Goal: Task Accomplishment & Management: Use online tool/utility

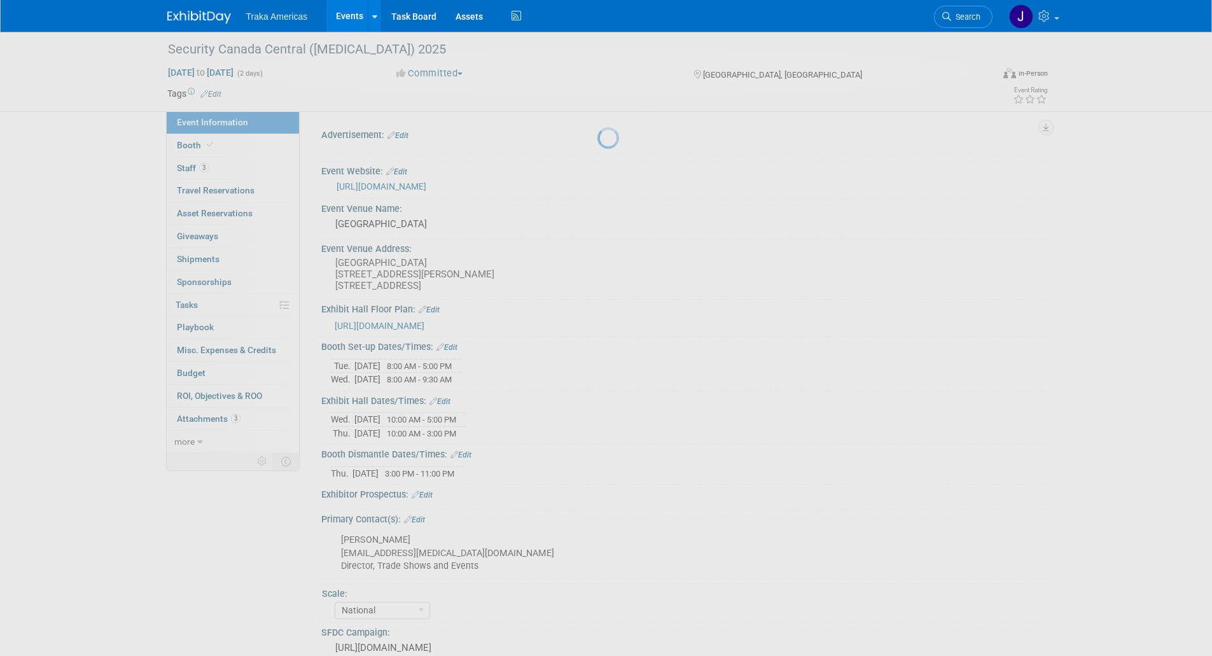
select select "National"
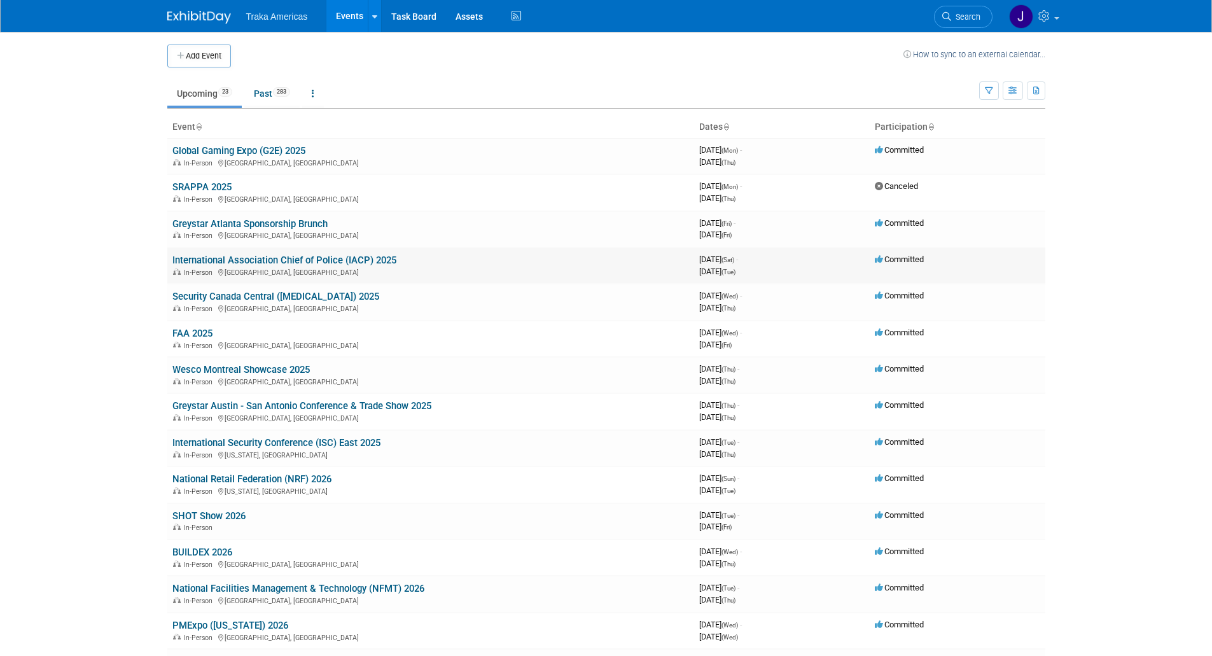
click at [237, 263] on link "International Association Chief of Police (IACP) 2025" at bounding box center [284, 260] width 224 height 11
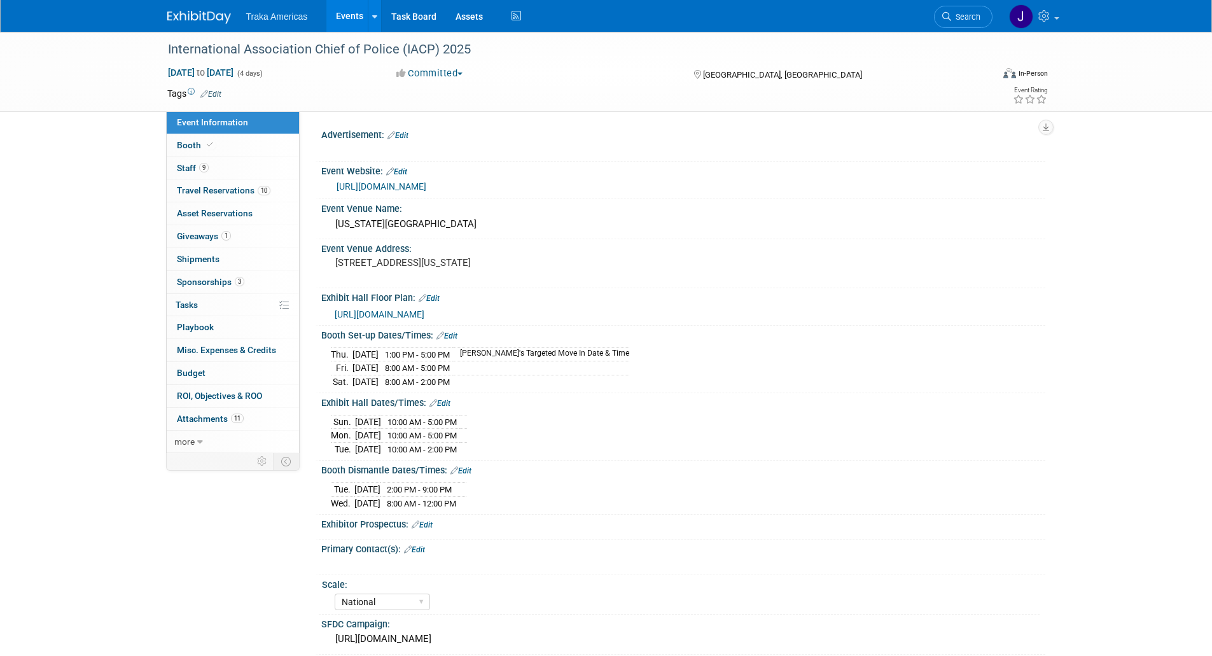
select select "National"
click at [233, 176] on link "9 Staff 9" at bounding box center [233, 168] width 132 height 22
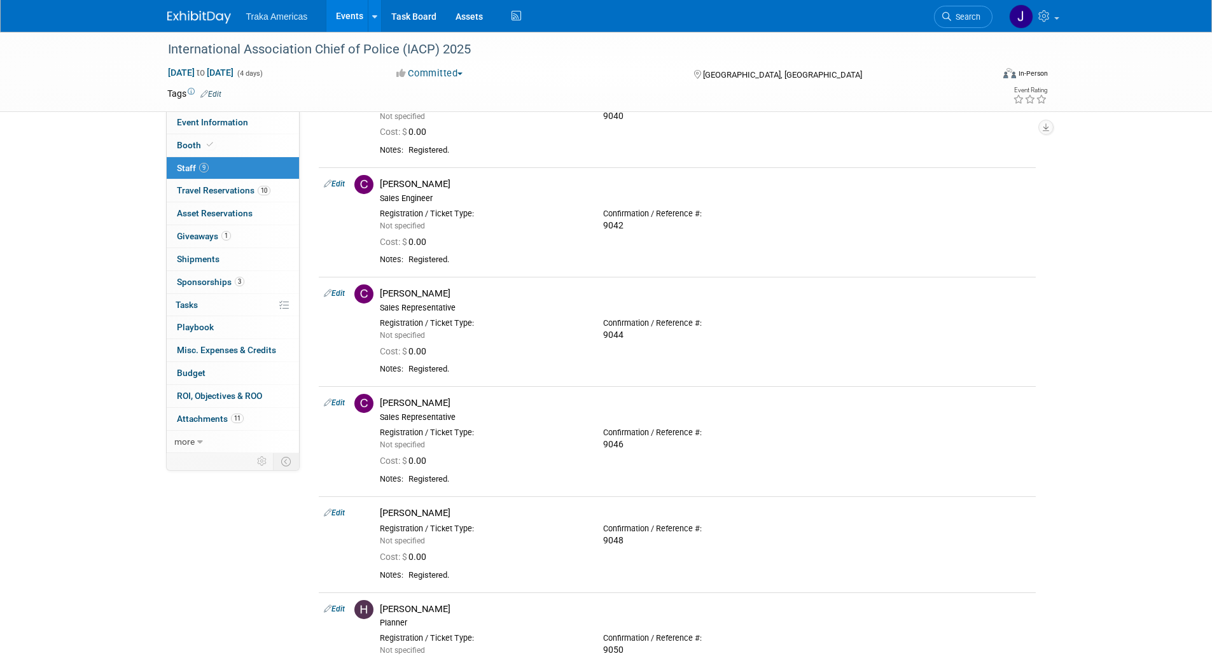
scroll to position [90, 0]
click at [232, 183] on link "10 Travel Reservations 10" at bounding box center [233, 190] width 132 height 22
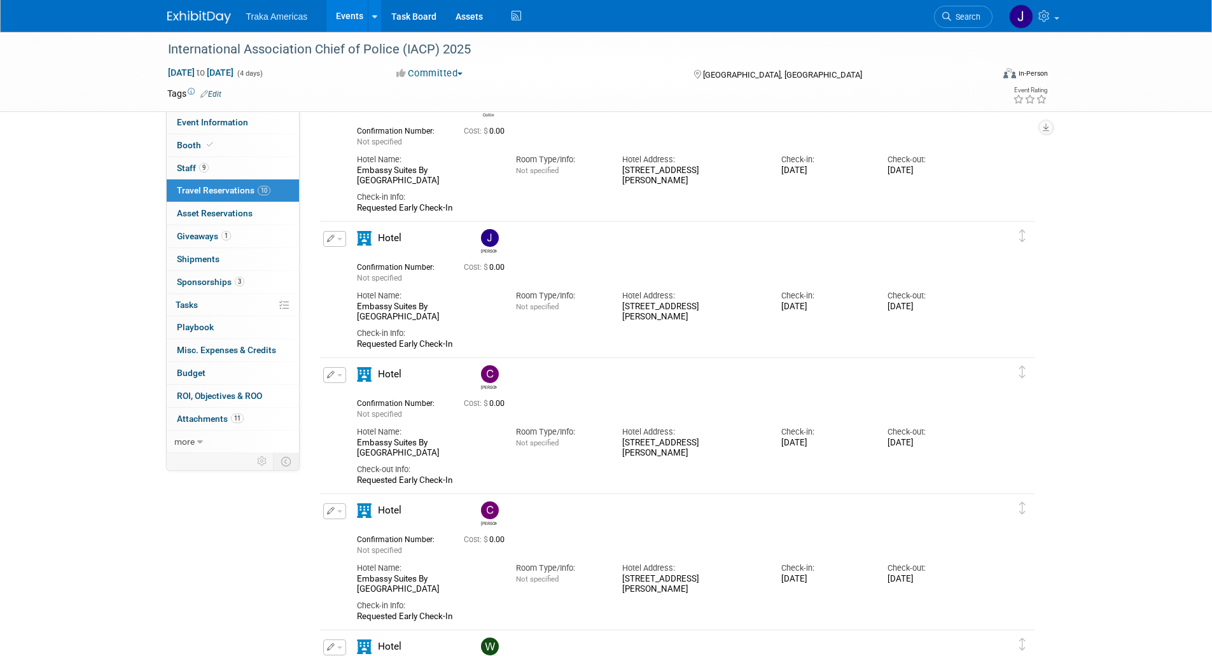
scroll to position [0, 0]
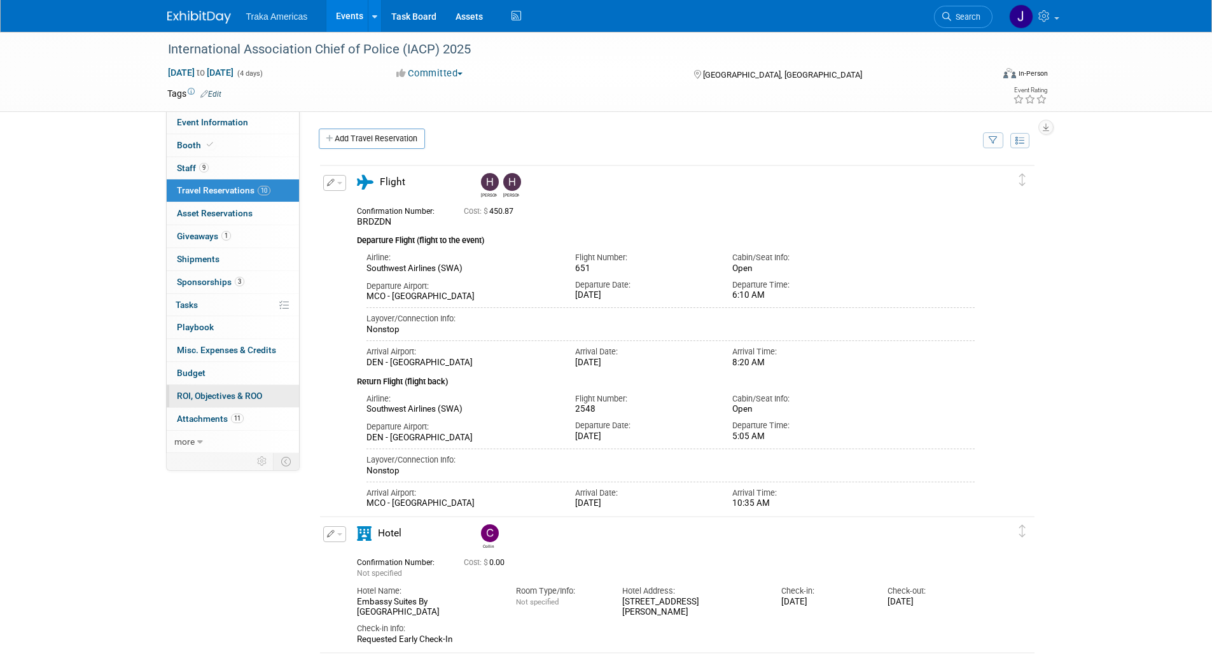
click at [213, 405] on link "0 ROI, Objectives & ROO 0" at bounding box center [233, 396] width 132 height 22
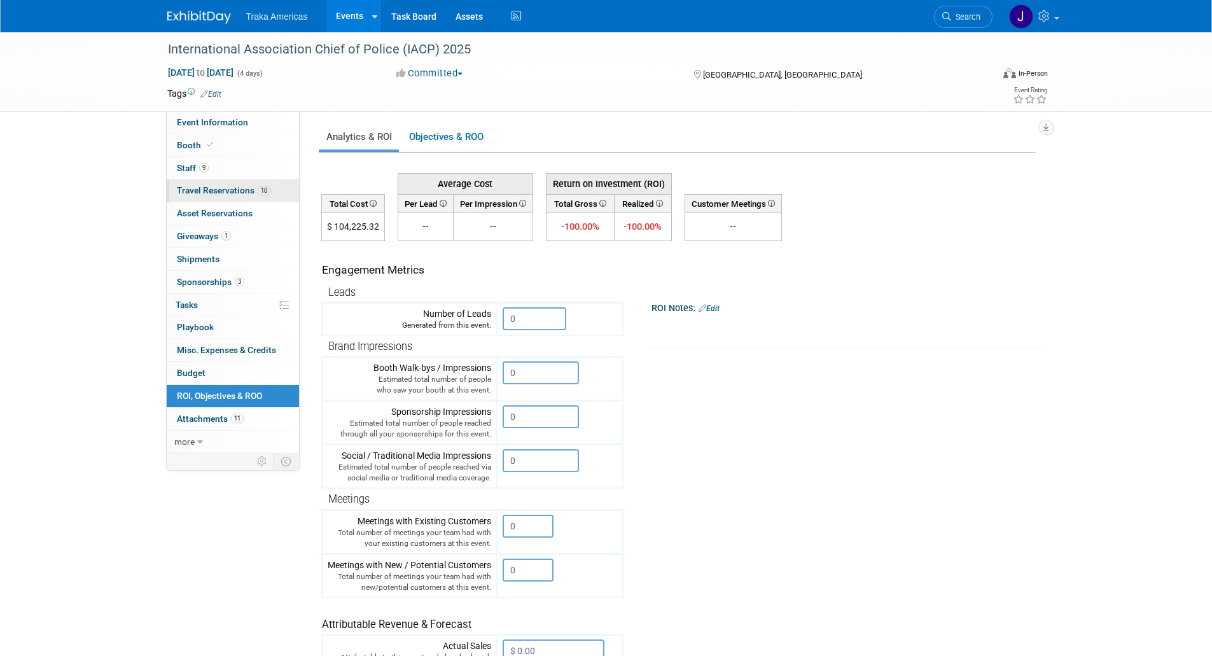
click at [204, 180] on link "10 Travel Reservations 10" at bounding box center [233, 190] width 132 height 22
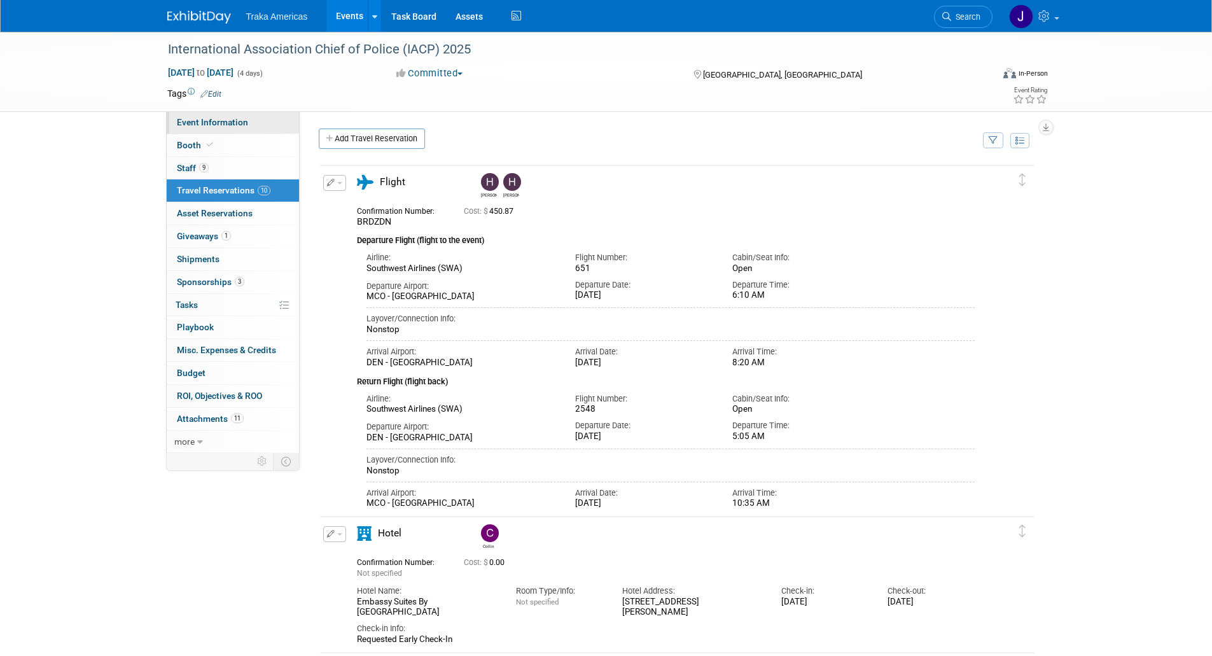
click at [248, 122] on link "Event Information" at bounding box center [233, 122] width 132 height 22
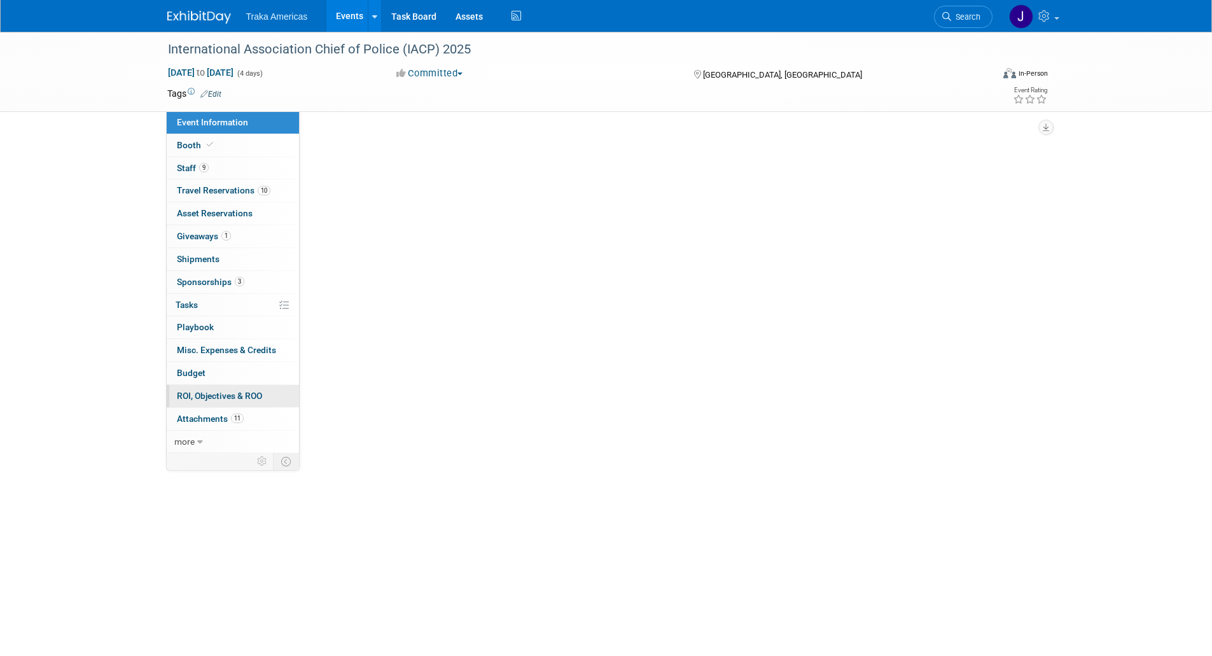
select select "National"
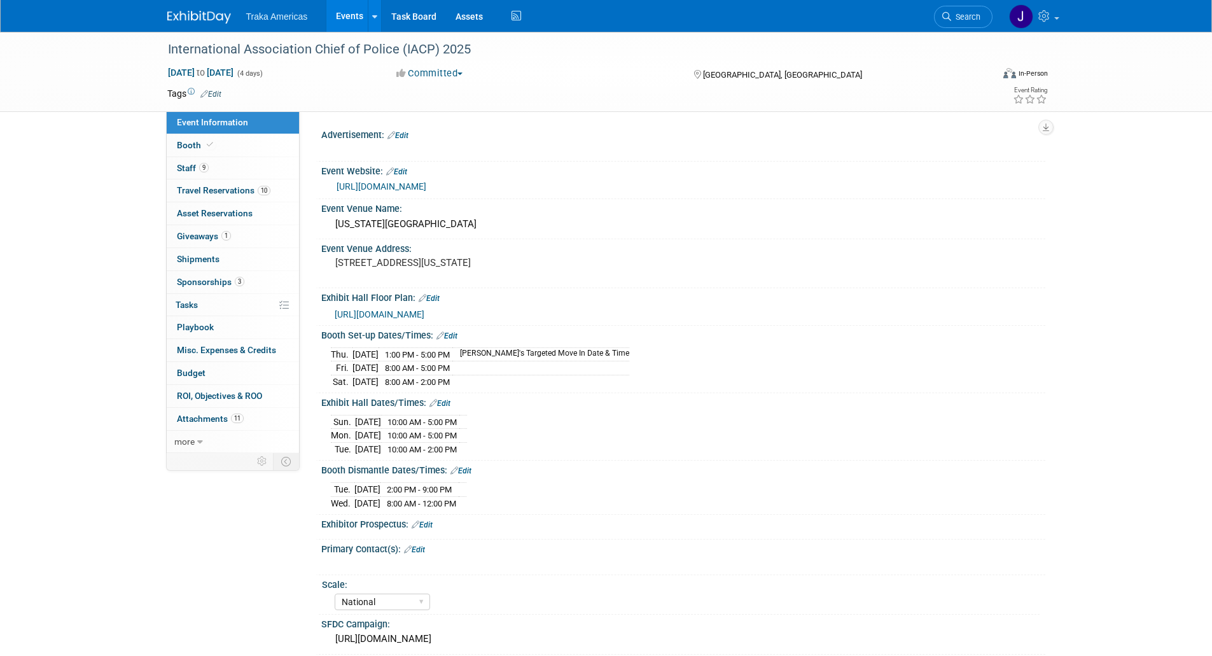
scroll to position [205, 0]
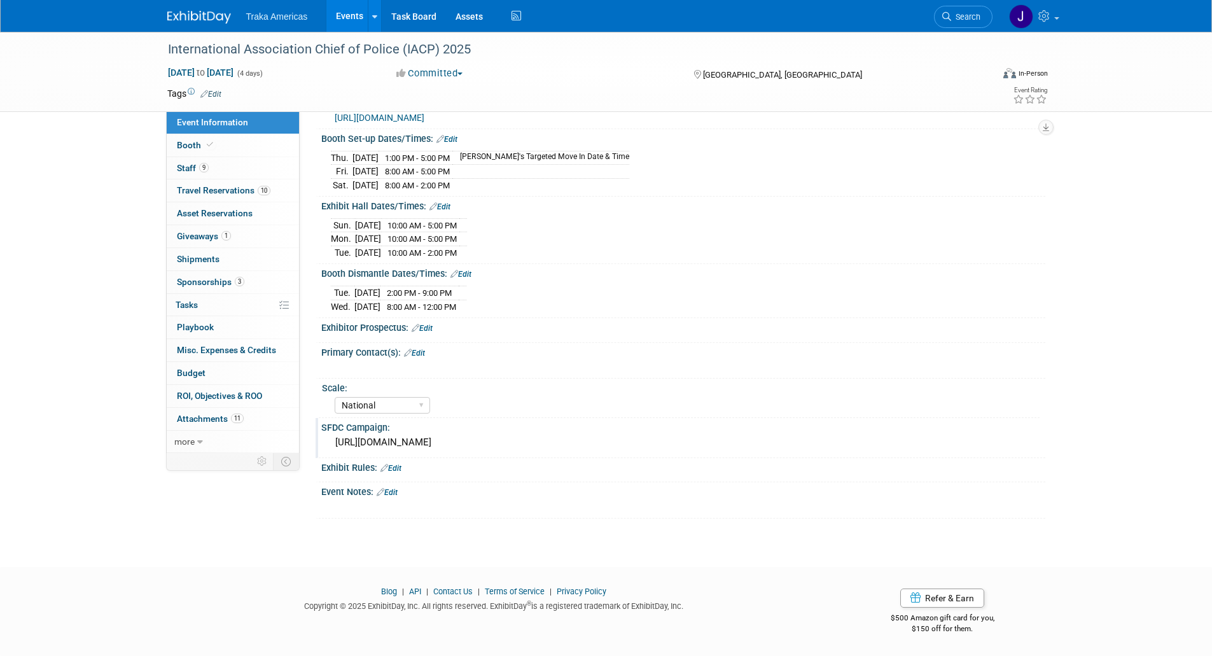
click at [465, 439] on div "https://traka.lightning.force.com/lightning/r/Campaign/701VT00000DvrjKYAR/view" at bounding box center [683, 443] width 705 height 20
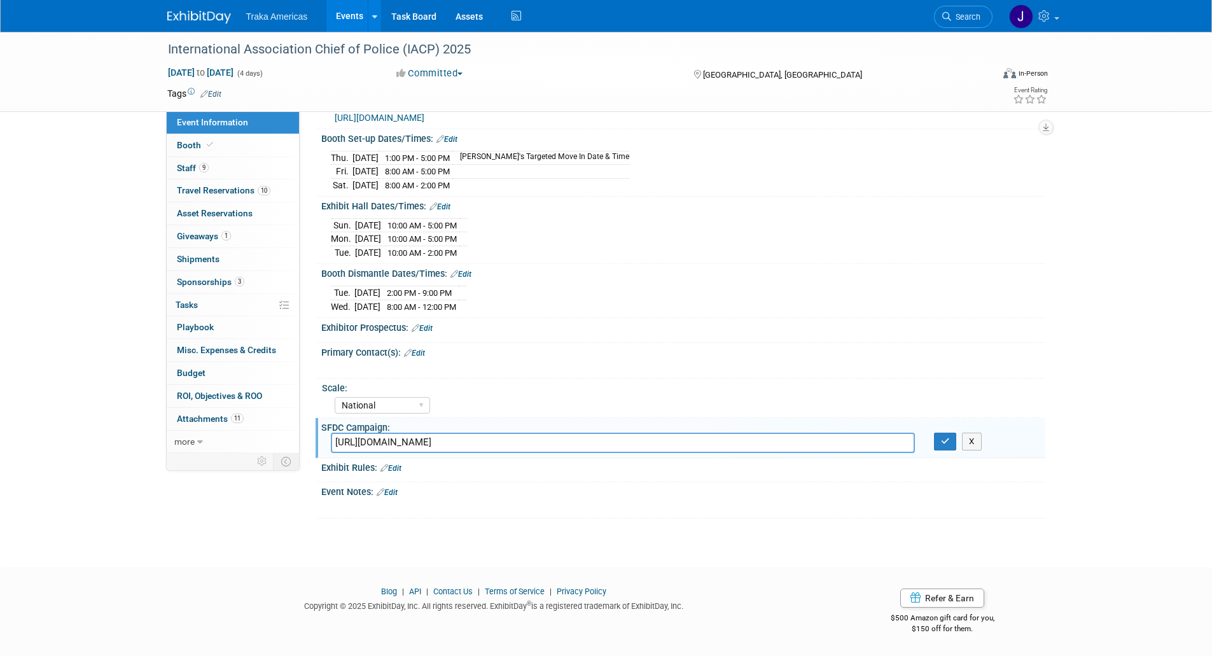
click at [465, 439] on input "https://traka.lightning.force.com/lightning/r/Campaign/701VT00000DvrjKYAR/view" at bounding box center [623, 443] width 584 height 20
click at [947, 437] on icon "button" at bounding box center [945, 441] width 9 height 8
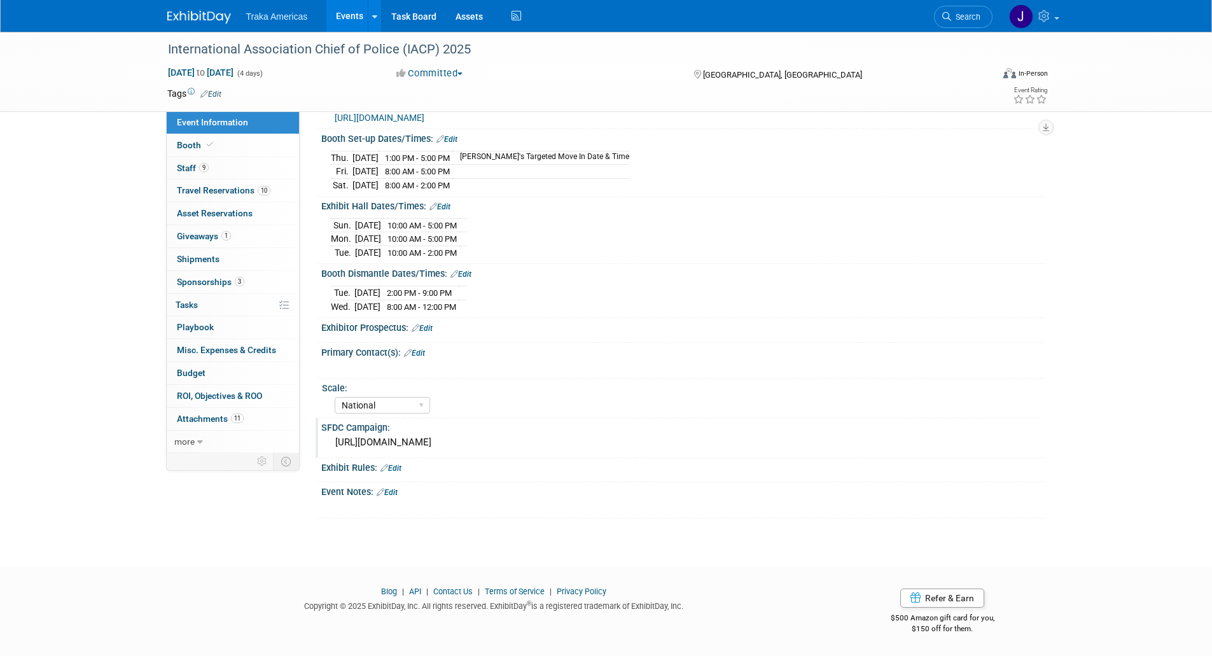
click at [395, 491] on link "Edit" at bounding box center [387, 492] width 21 height 9
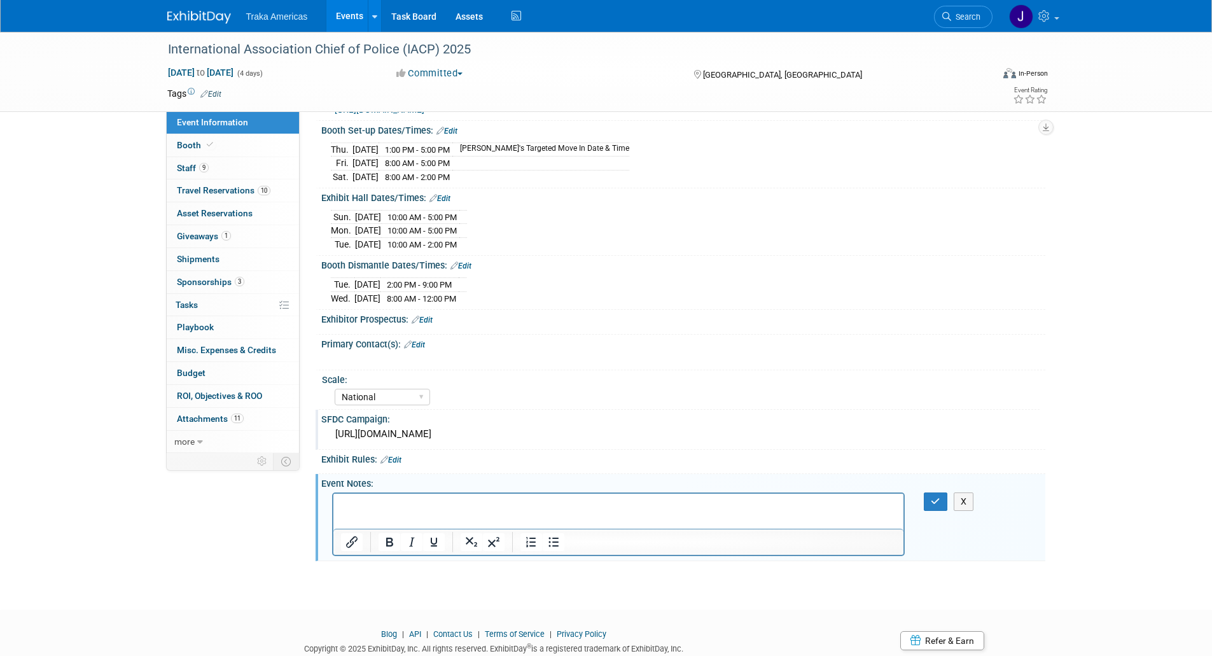
scroll to position [0, 0]
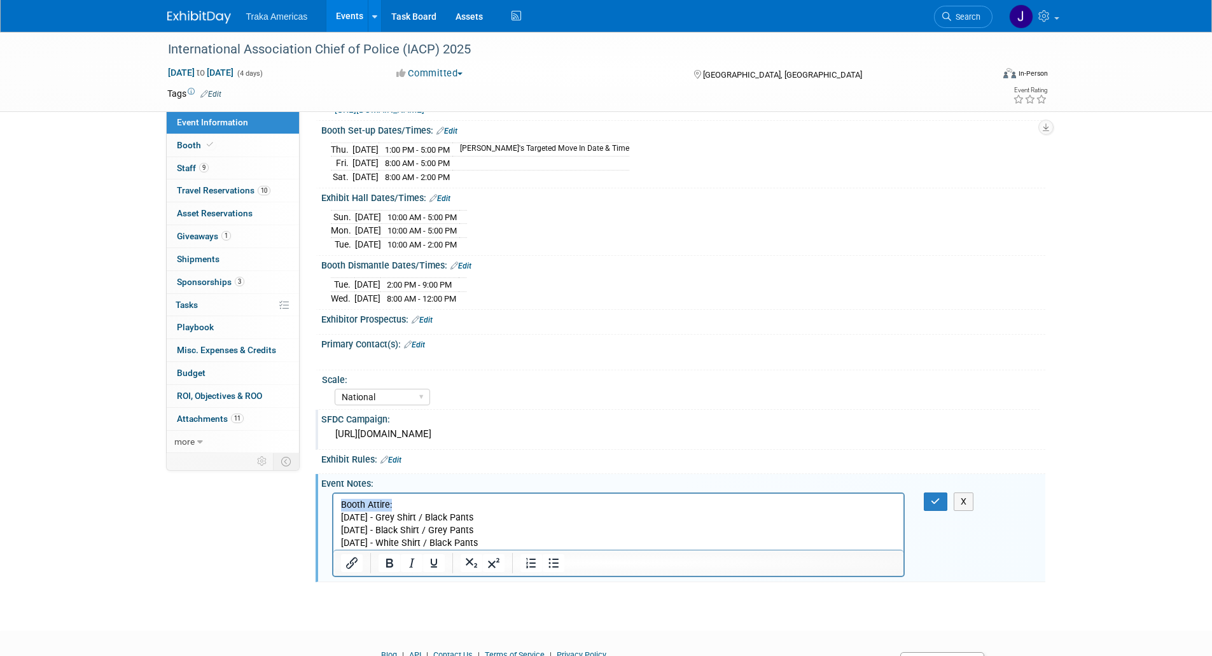
drag, startPoint x: 400, startPoint y: 503, endPoint x: 645, endPoint y: 1001, distance: 555.2
click at [333, 499] on html "Booth Attire: Sunday - Grey Shirt / Black Pants Monday - Black Shirt / Grey Pan…" at bounding box center [618, 521] width 571 height 56
click at [939, 506] on icon "button" at bounding box center [936, 501] width 10 height 9
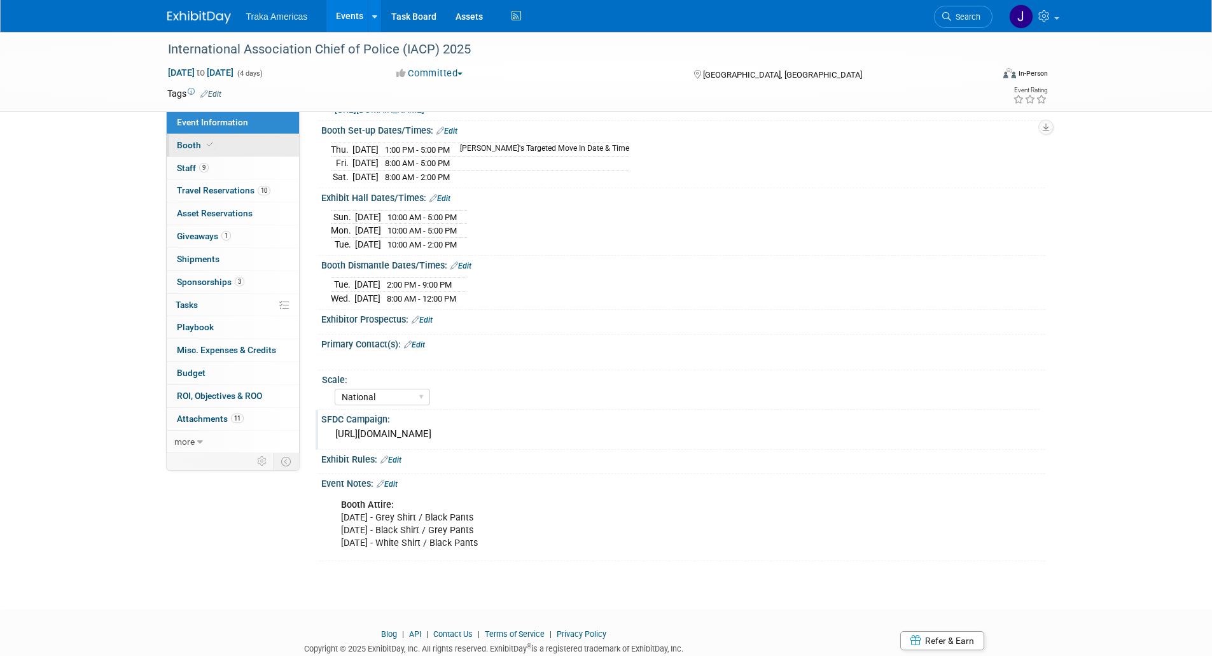
click at [265, 151] on link "Booth" at bounding box center [233, 145] width 132 height 22
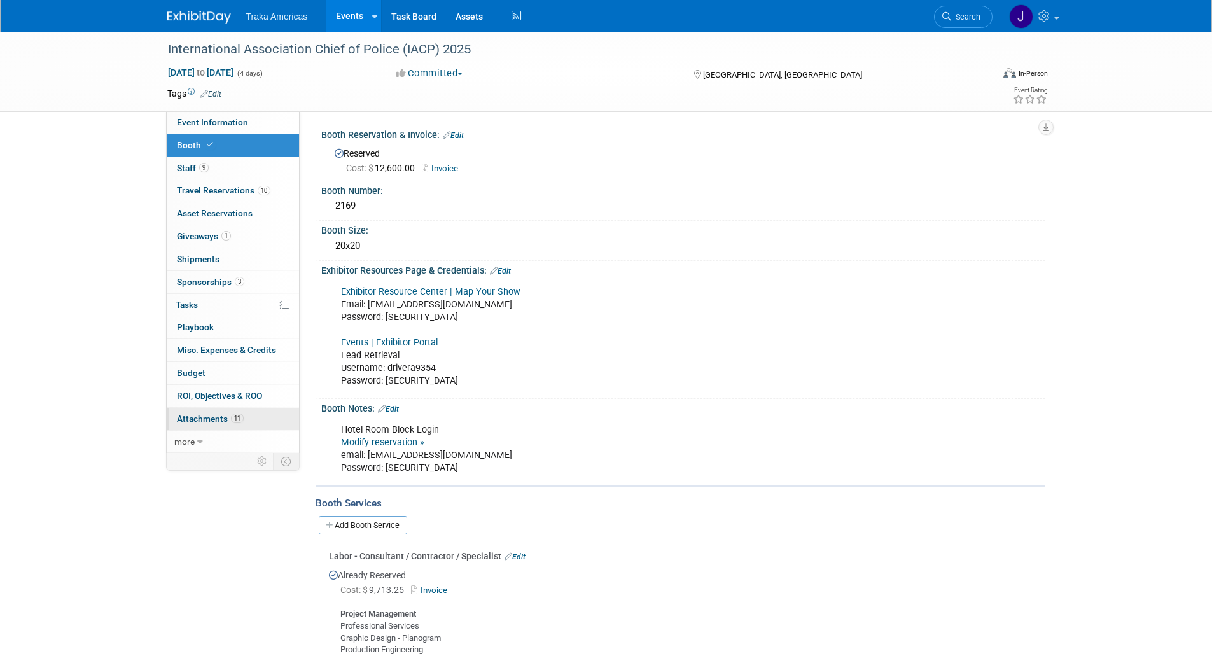
click at [241, 411] on link "11 Attachments 11" at bounding box center [233, 419] width 132 height 22
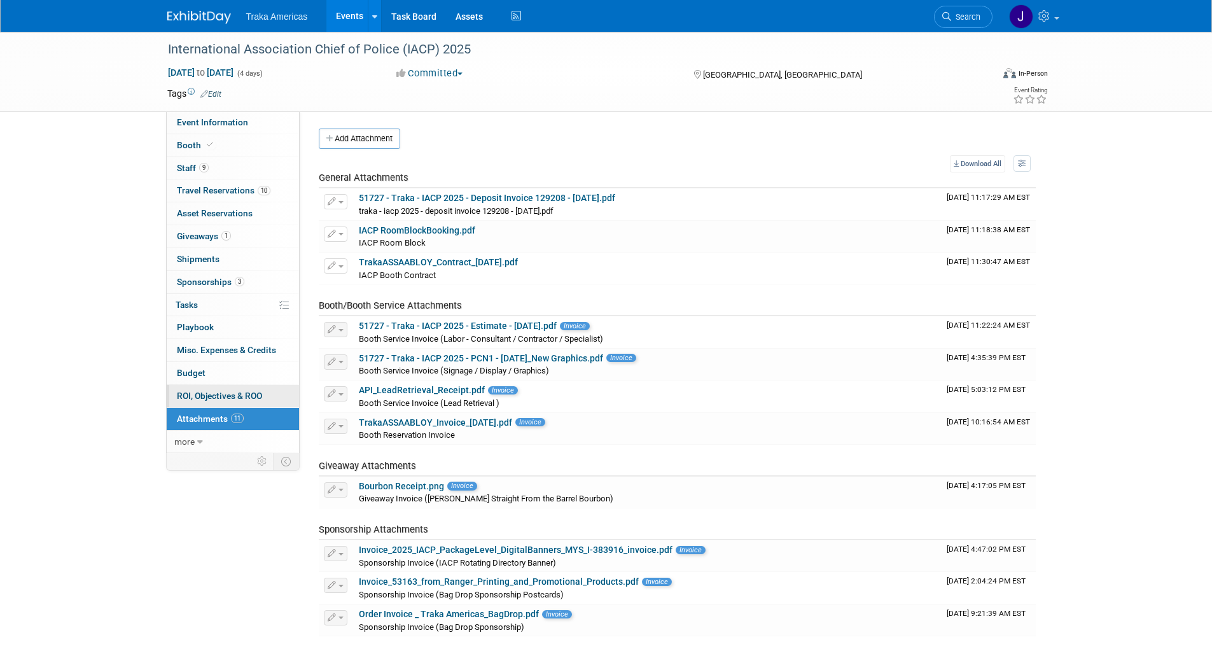
click at [237, 399] on span "ROI, Objectives & ROO 0" at bounding box center [219, 396] width 85 height 10
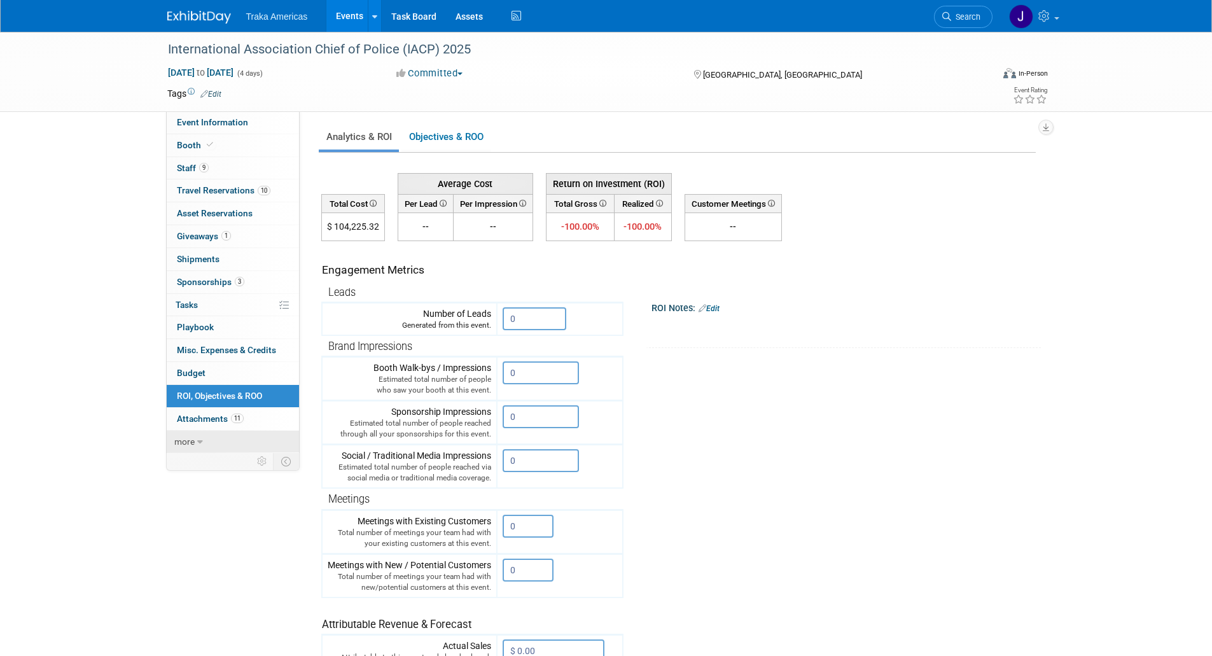
click at [228, 443] on link "more" at bounding box center [233, 442] width 132 height 22
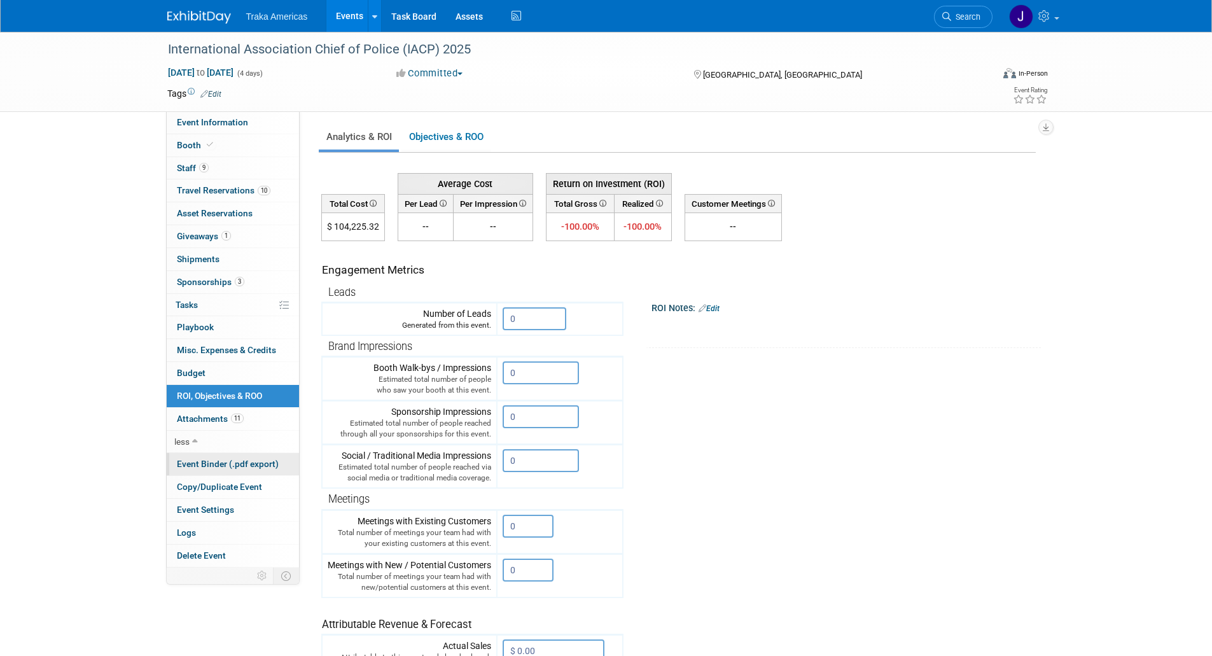
click at [248, 469] on span "Event Binder (.pdf export)" at bounding box center [228, 464] width 102 height 10
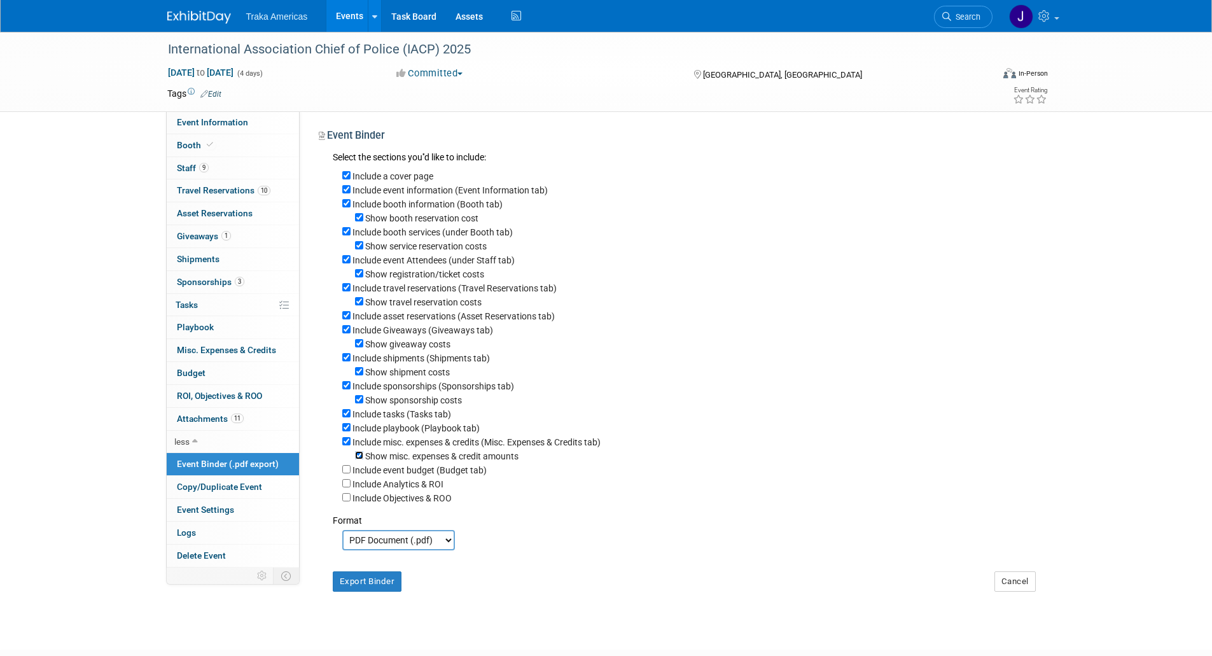
click at [358, 459] on input "Show misc. expenses & credit amounts" at bounding box center [359, 455] width 8 height 8
checkbox input "false"
click at [347, 445] on input "Include misc. expenses & credits (Misc. Expenses & Credits tab)" at bounding box center [346, 441] width 8 height 8
checkbox input "false"
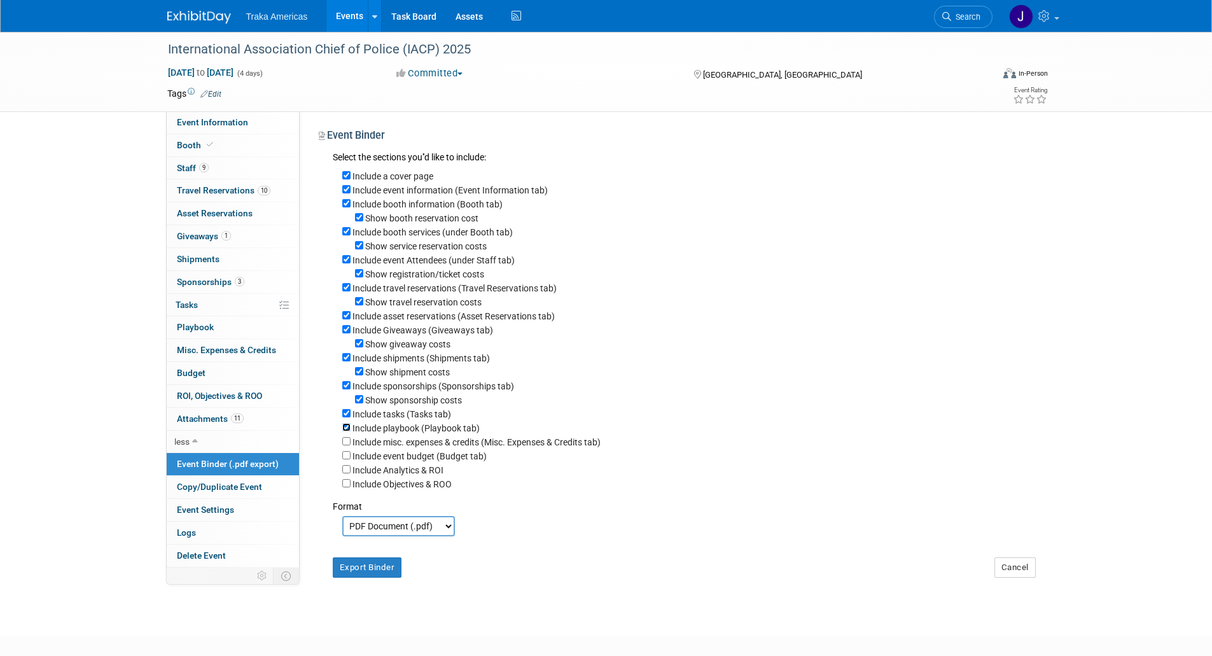
click at [345, 431] on input "Include playbook (Playbook tab)" at bounding box center [346, 427] width 8 height 8
checkbox input "false"
click at [346, 417] on input "Include tasks (Tasks tab)" at bounding box center [346, 413] width 8 height 8
checkbox input "false"
click at [360, 403] on input "Show sponsorship costs" at bounding box center [359, 399] width 8 height 8
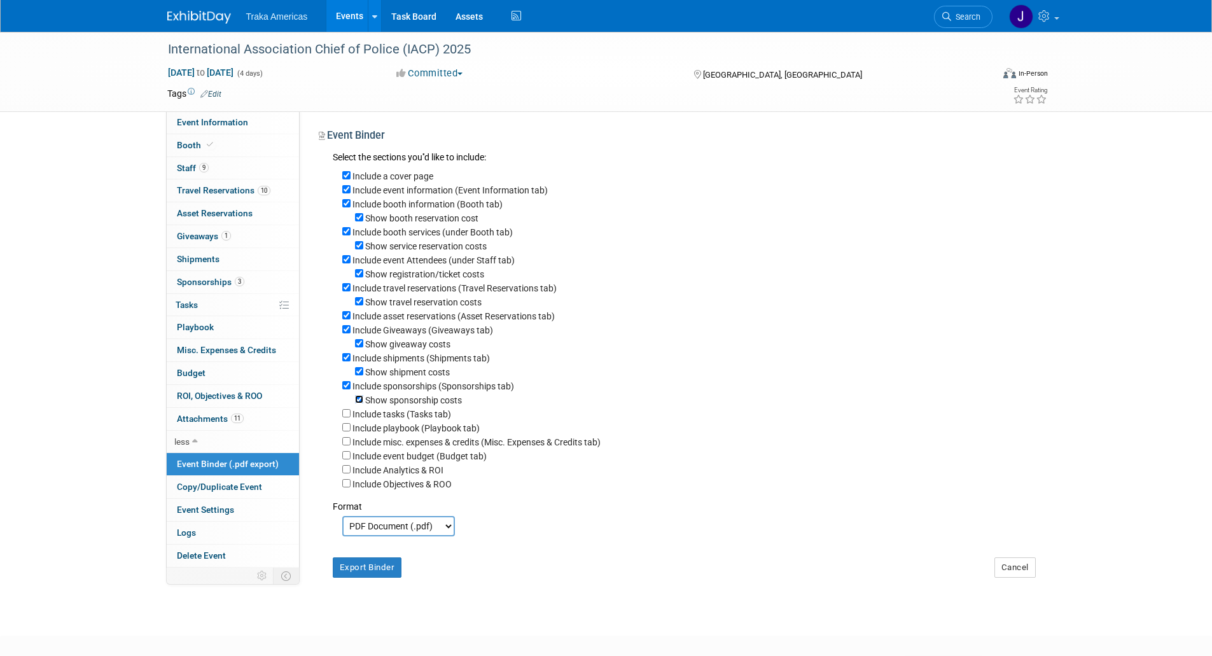
checkbox input "false"
click at [360, 375] on input "Show shipment costs" at bounding box center [359, 371] width 8 height 8
checkbox input "false"
click at [361, 347] on input "Show giveaway costs" at bounding box center [359, 343] width 8 height 8
checkbox input "false"
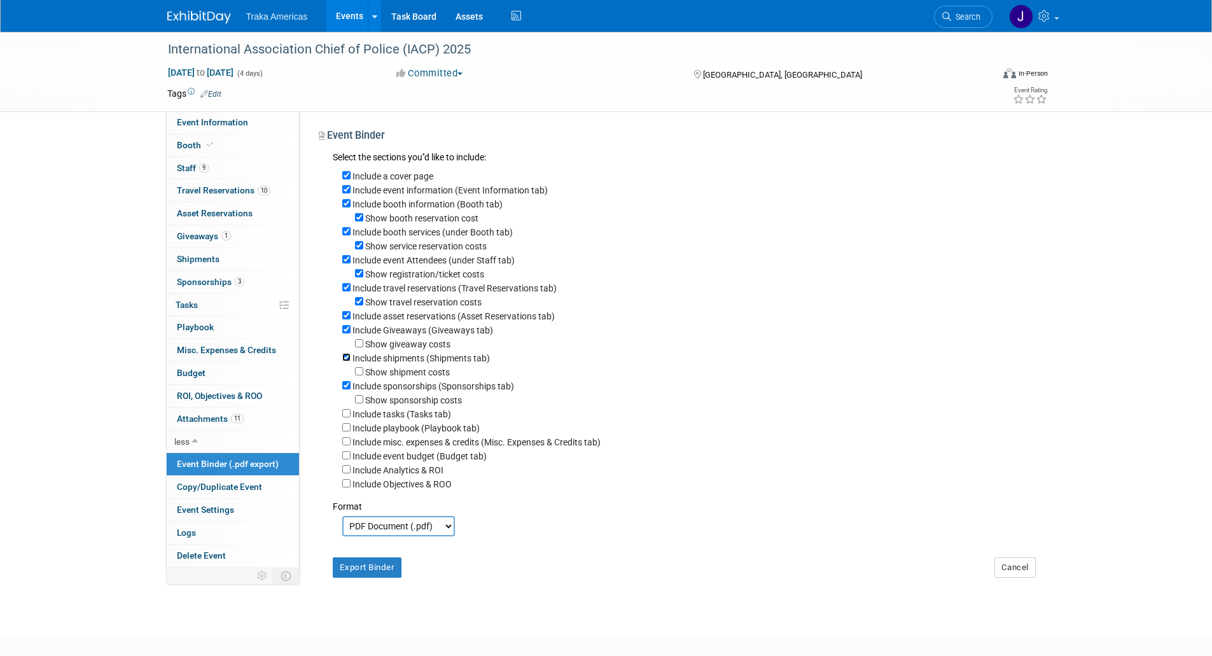
click at [347, 361] on input "Include shipments (Shipments tab)" at bounding box center [346, 357] width 8 height 8
checkbox input "false"
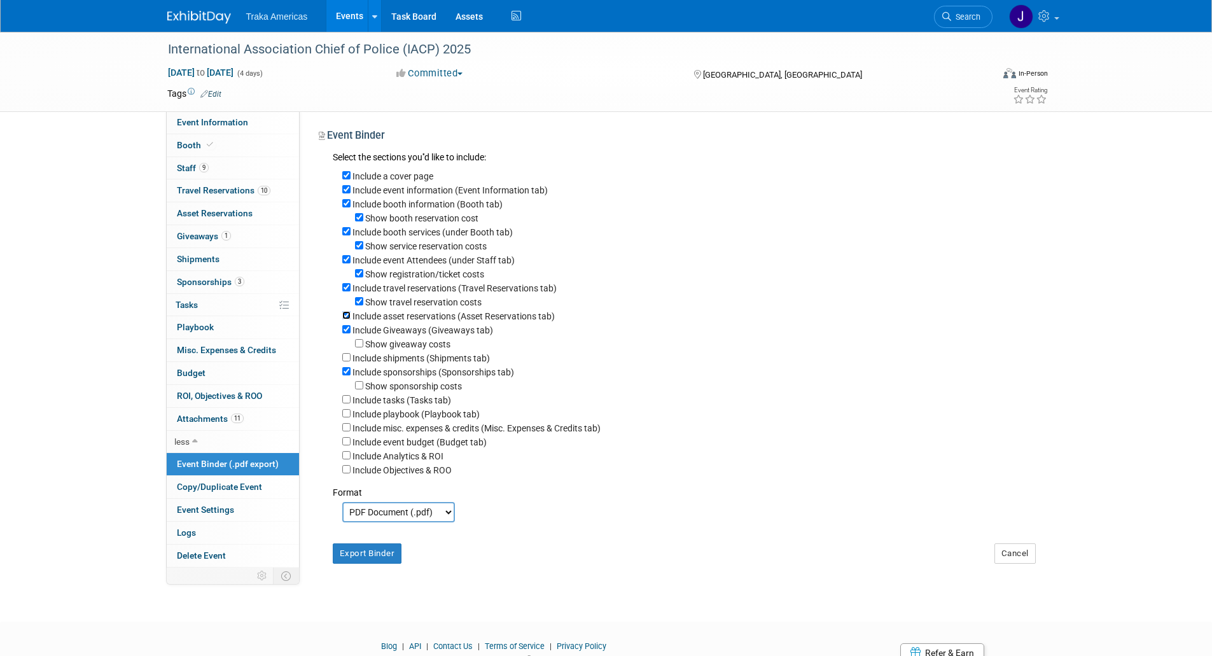
click at [350, 319] on input "Include asset reservations (Asset Reservations tab)" at bounding box center [346, 315] width 8 height 8
checkbox input "false"
click at [365, 307] on div "Show travel reservation costs" at bounding box center [689, 302] width 694 height 14
click at [360, 305] on input "Show travel reservation costs" at bounding box center [359, 301] width 8 height 8
checkbox input "false"
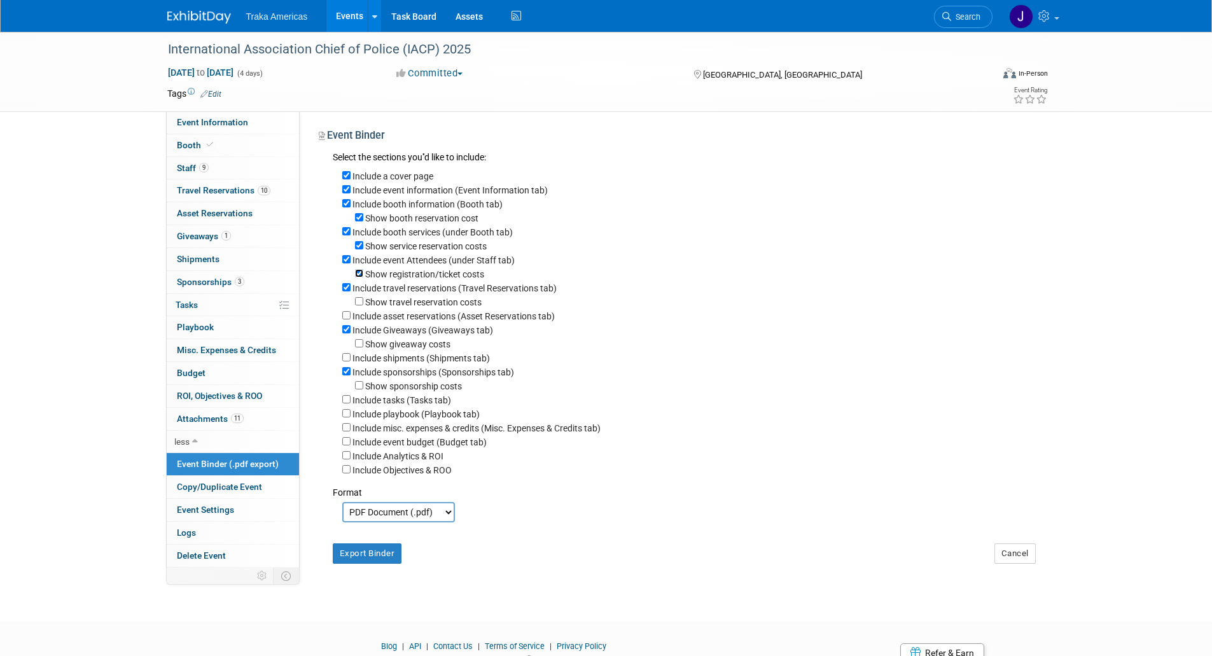
click at [360, 277] on input "Show registration/ticket costs" at bounding box center [359, 273] width 8 height 8
checkbox input "false"
click at [360, 248] on input "Show service reservation costs" at bounding box center [359, 245] width 8 height 8
checkbox input "false"
click at [361, 221] on input "Show booth reservation cost" at bounding box center [359, 217] width 8 height 8
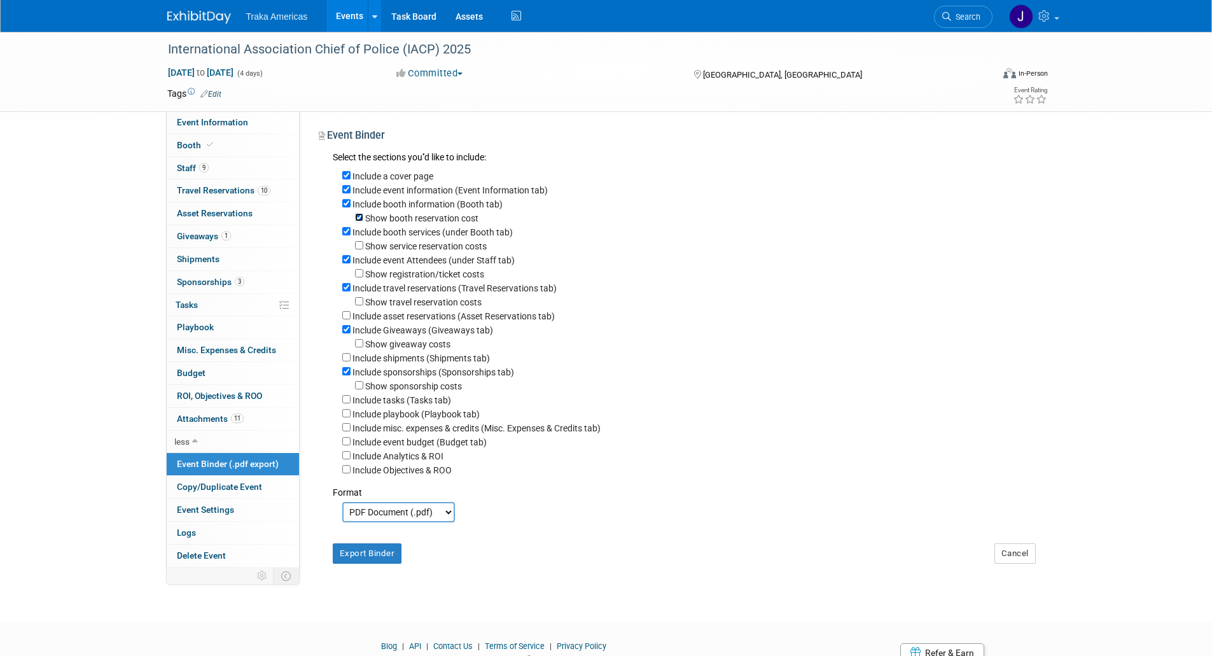
checkbox input "false"
click at [357, 564] on button "Export Binder" at bounding box center [367, 553] width 69 height 20
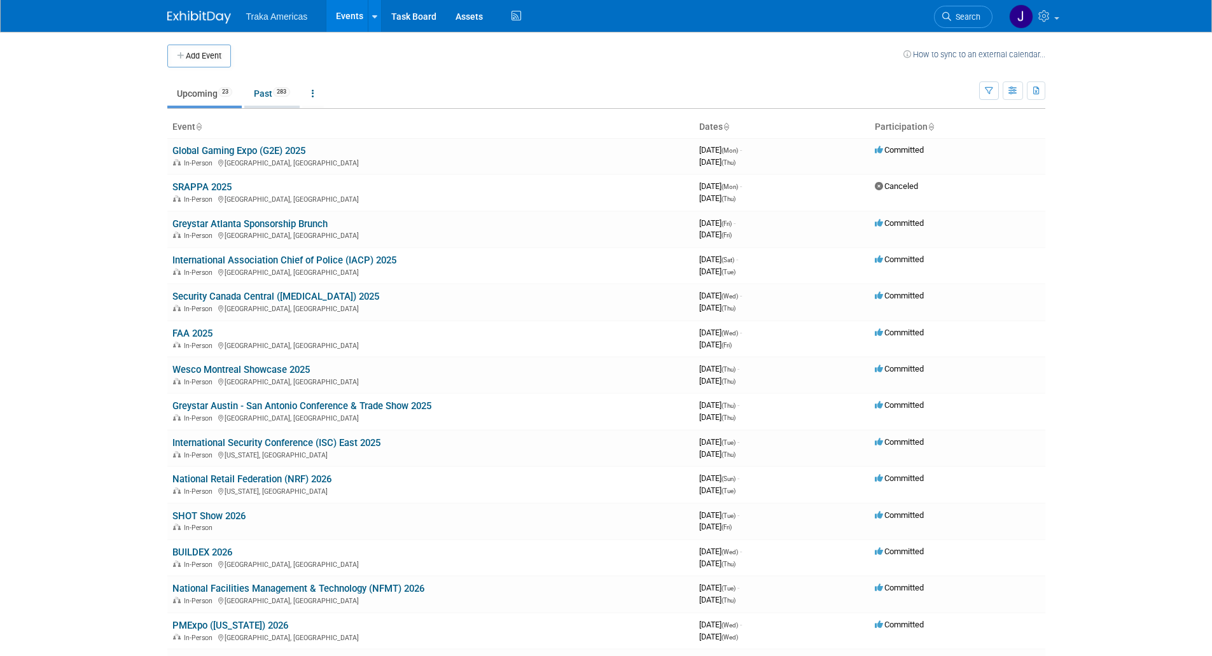
click at [278, 98] on link "Past 283" at bounding box center [271, 93] width 55 height 24
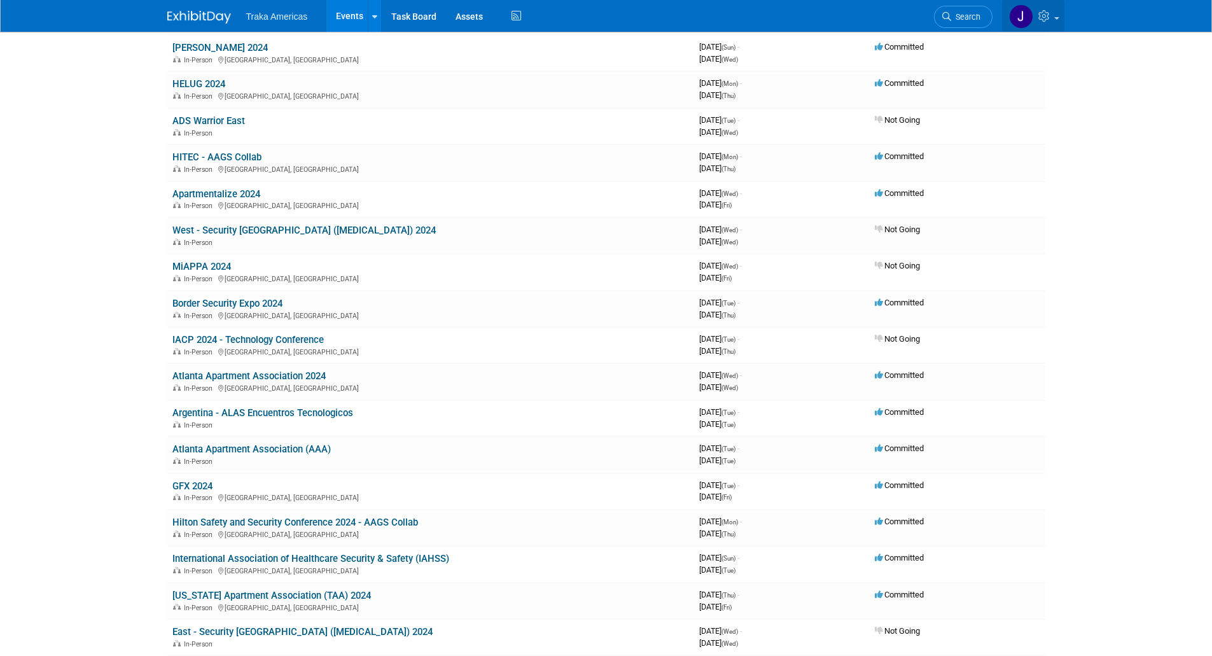
scroll to position [2524, 0]
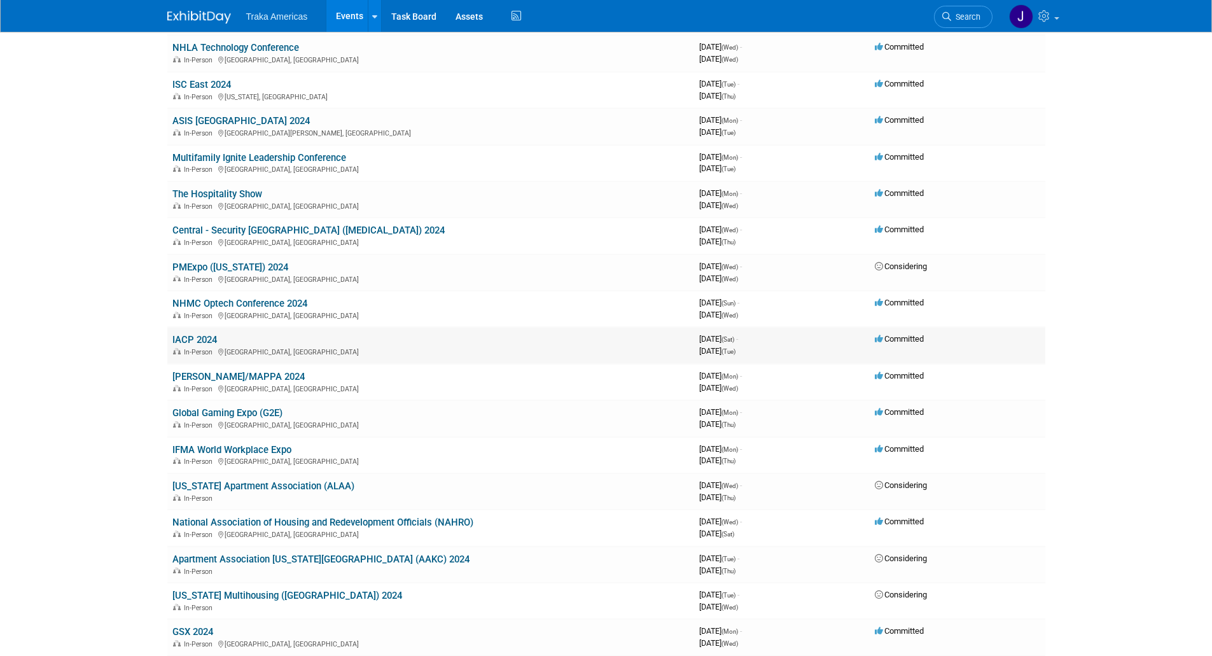
click at [193, 334] on link "IACP 2024" at bounding box center [194, 339] width 45 height 11
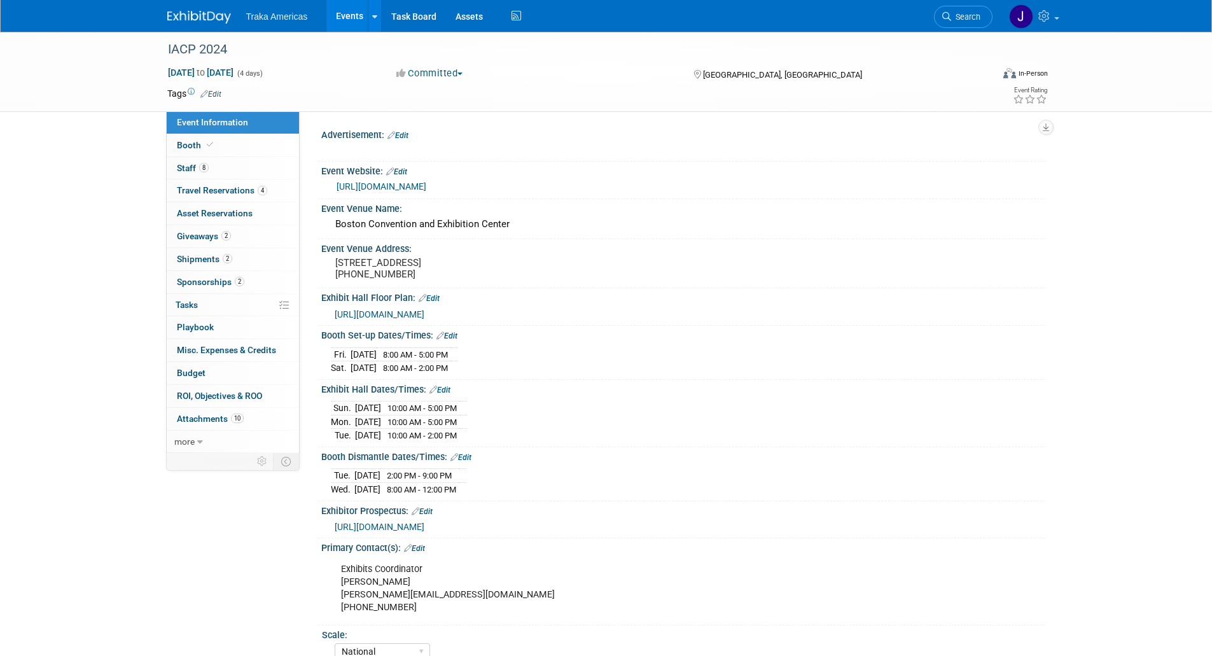
select select "National"
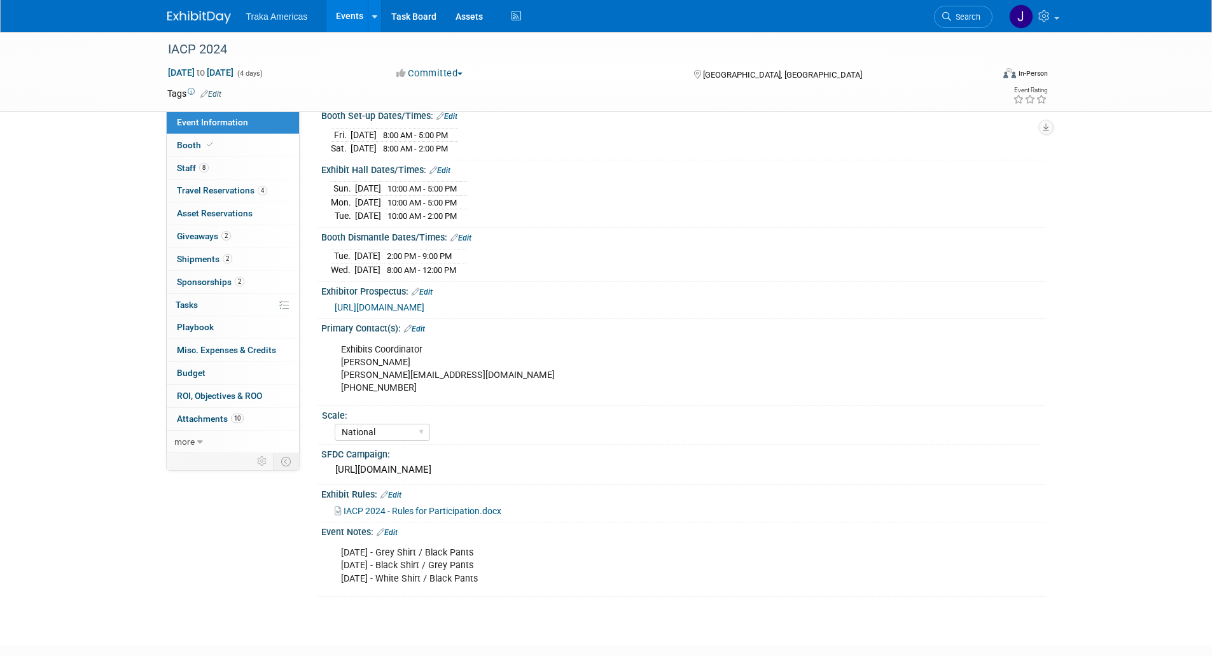
scroll to position [220, 0]
drag, startPoint x: 488, startPoint y: 584, endPoint x: 335, endPoint y: 562, distance: 154.9
click at [335, 562] on div "Sunday - Grey Shirt / Black Pants Monday - Black Shirt / Grey Pants Tuesday - W…" at bounding box center [618, 565] width 573 height 51
copy div "Sunday - Grey Shirt / Black Pants Monday - Black Shirt / Grey Pants Tuesday - W…"
